Goal: Task Accomplishment & Management: Use online tool/utility

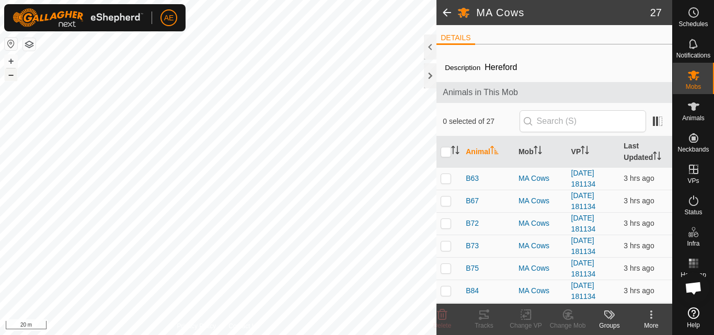
click at [10, 78] on button "–" at bounding box center [11, 74] width 13 height 13
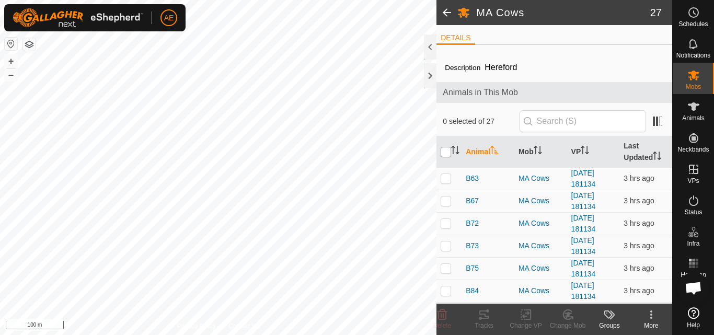
click at [445, 153] on input "checkbox" at bounding box center [445, 152] width 10 height 10
checkbox input "true"
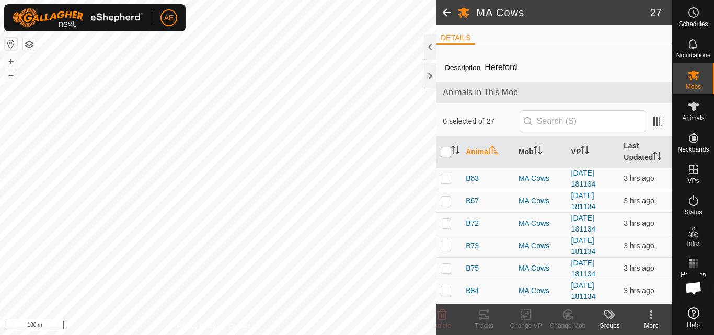
checkbox input "true"
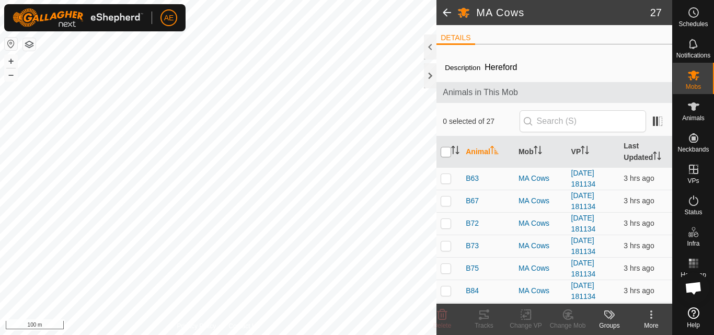
checkbox input "true"
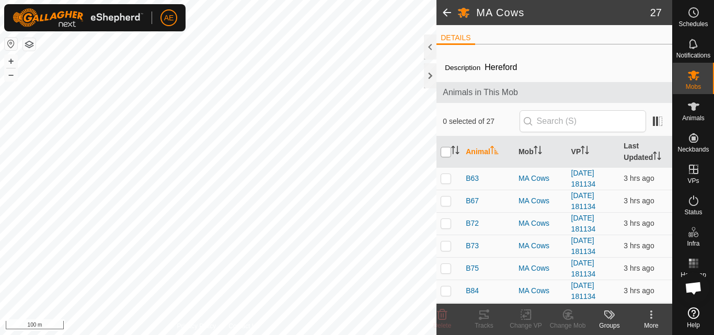
checkbox input "true"
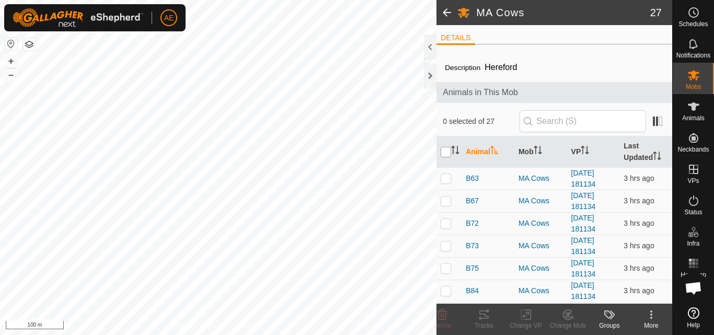
checkbox input "true"
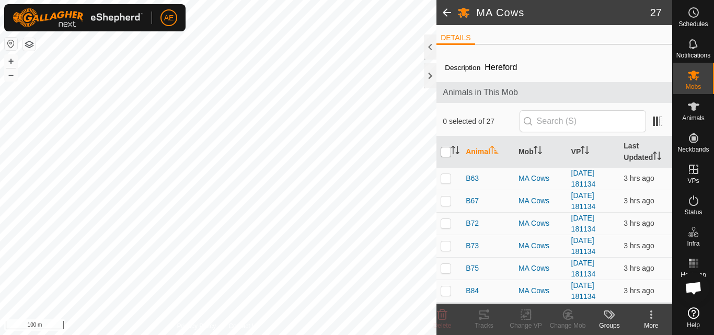
checkbox input "true"
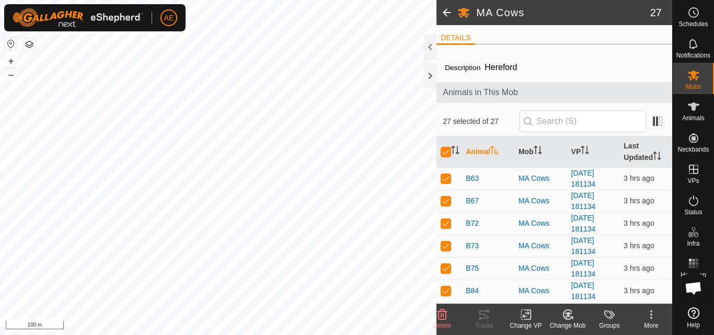
click at [527, 314] on icon at bounding box center [525, 314] width 7 height 7
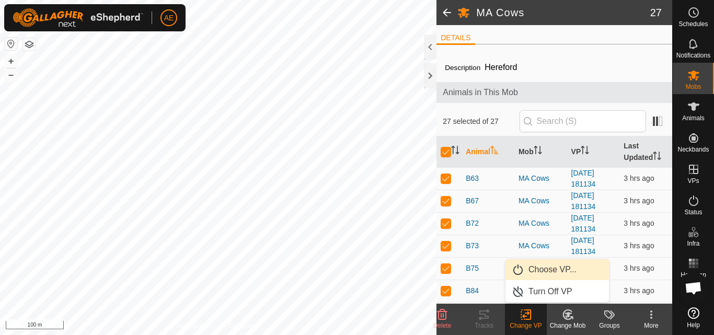
click at [547, 271] on link "Choose VP..." at bounding box center [556, 269] width 103 height 21
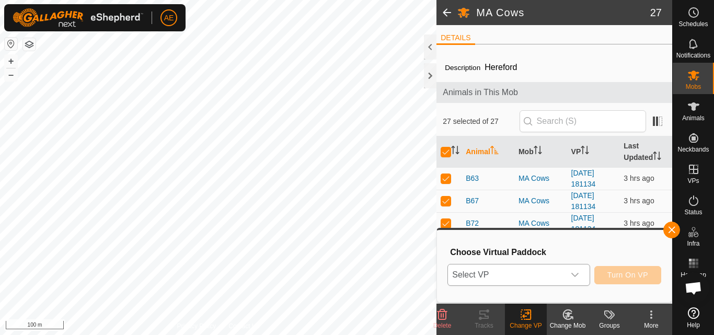
click at [578, 275] on icon "dropdown trigger" at bounding box center [574, 275] width 8 height 8
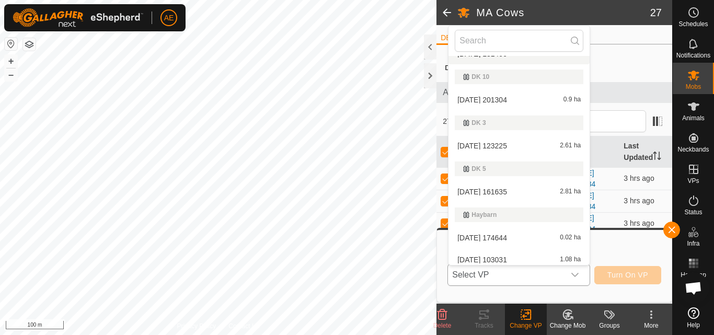
scroll to position [103, 0]
click at [498, 149] on li "[DATE] 123225 2.61 ha" at bounding box center [518, 146] width 141 height 21
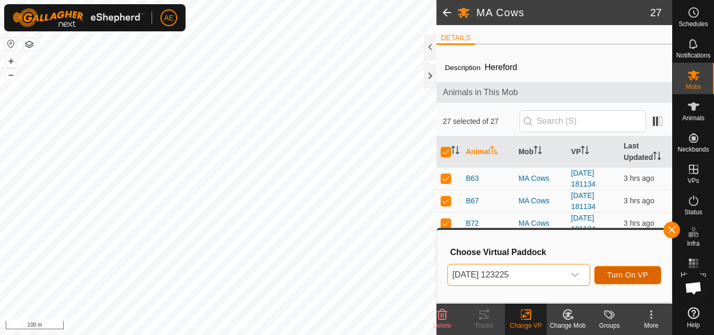
click at [624, 276] on span "Turn On VP" at bounding box center [627, 275] width 41 height 8
